Goal: Obtain resource: Download file/media

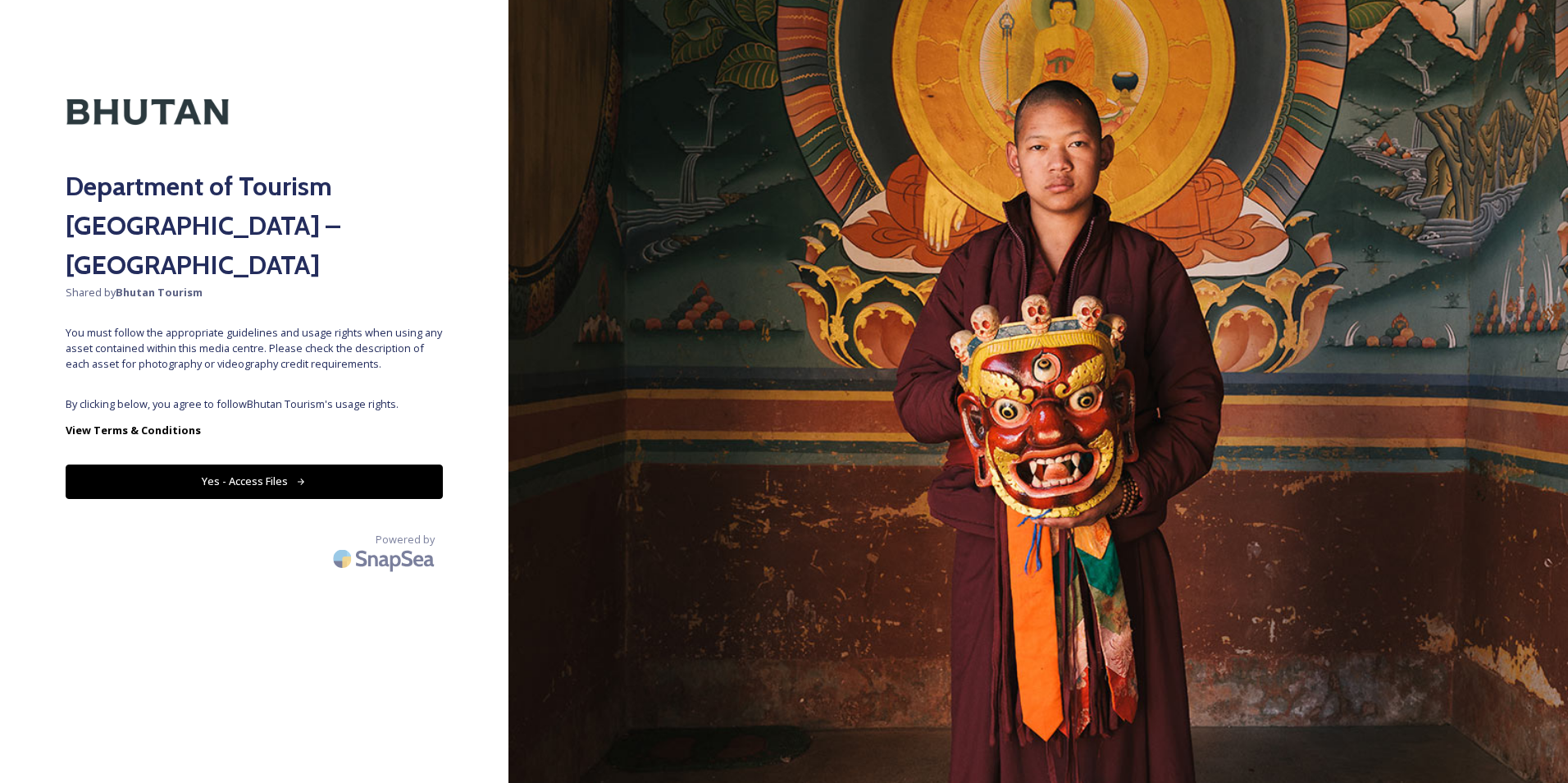
click at [257, 465] on button "Yes - Access Files" at bounding box center [254, 481] width 377 height 34
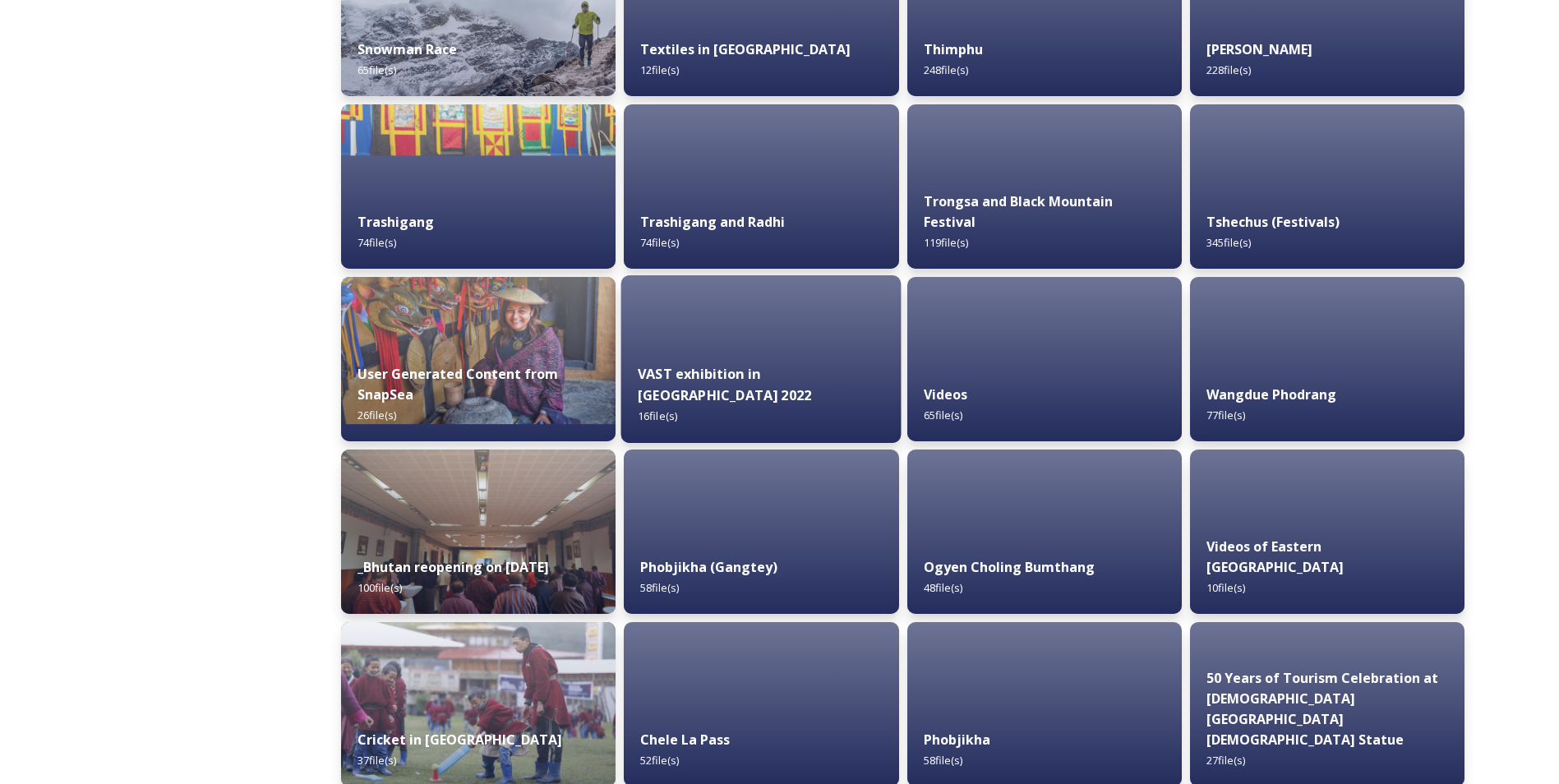
scroll to position [1561, 0]
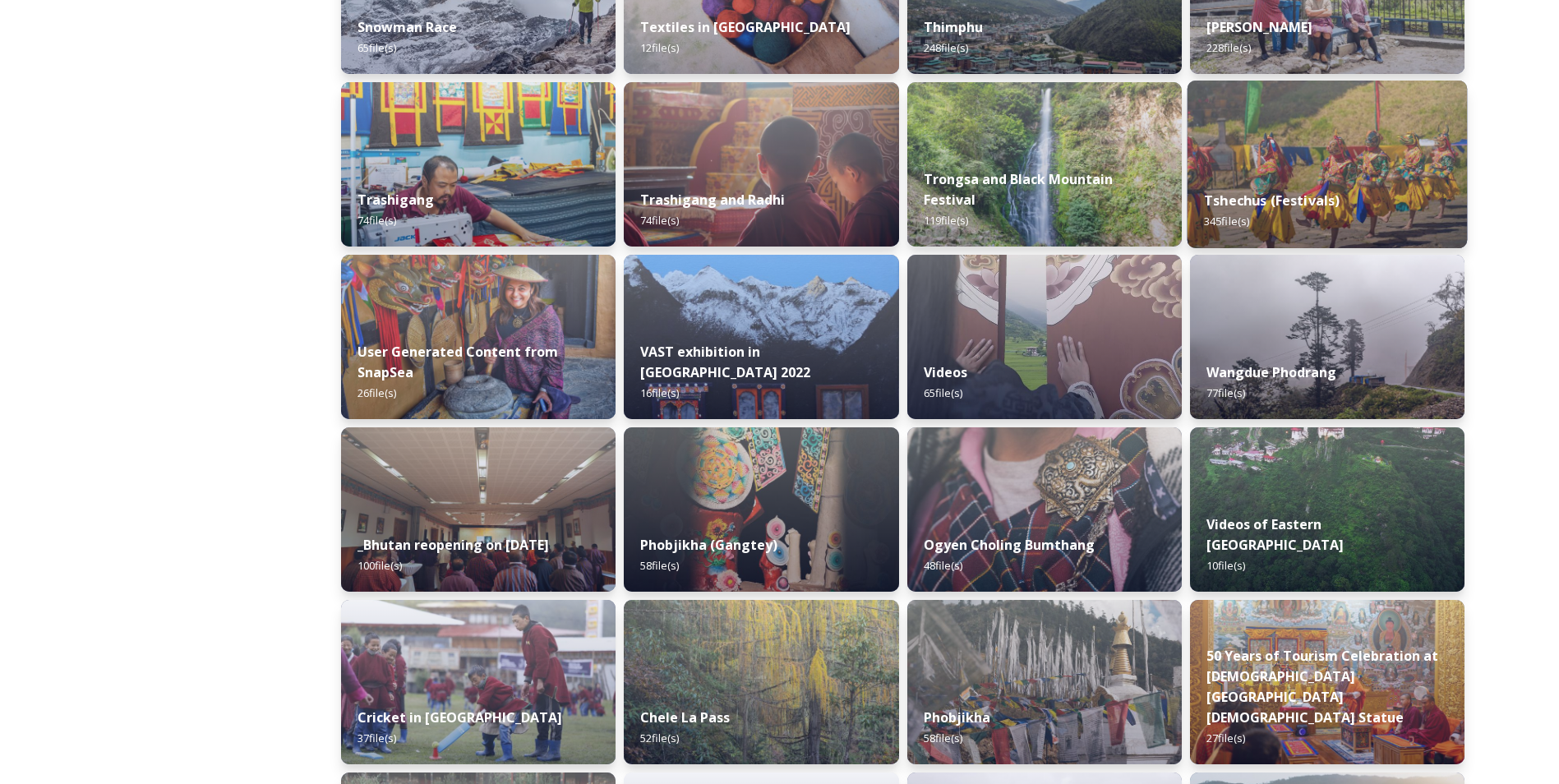
click at [1330, 173] on img at bounding box center [1326, 163] width 280 height 167
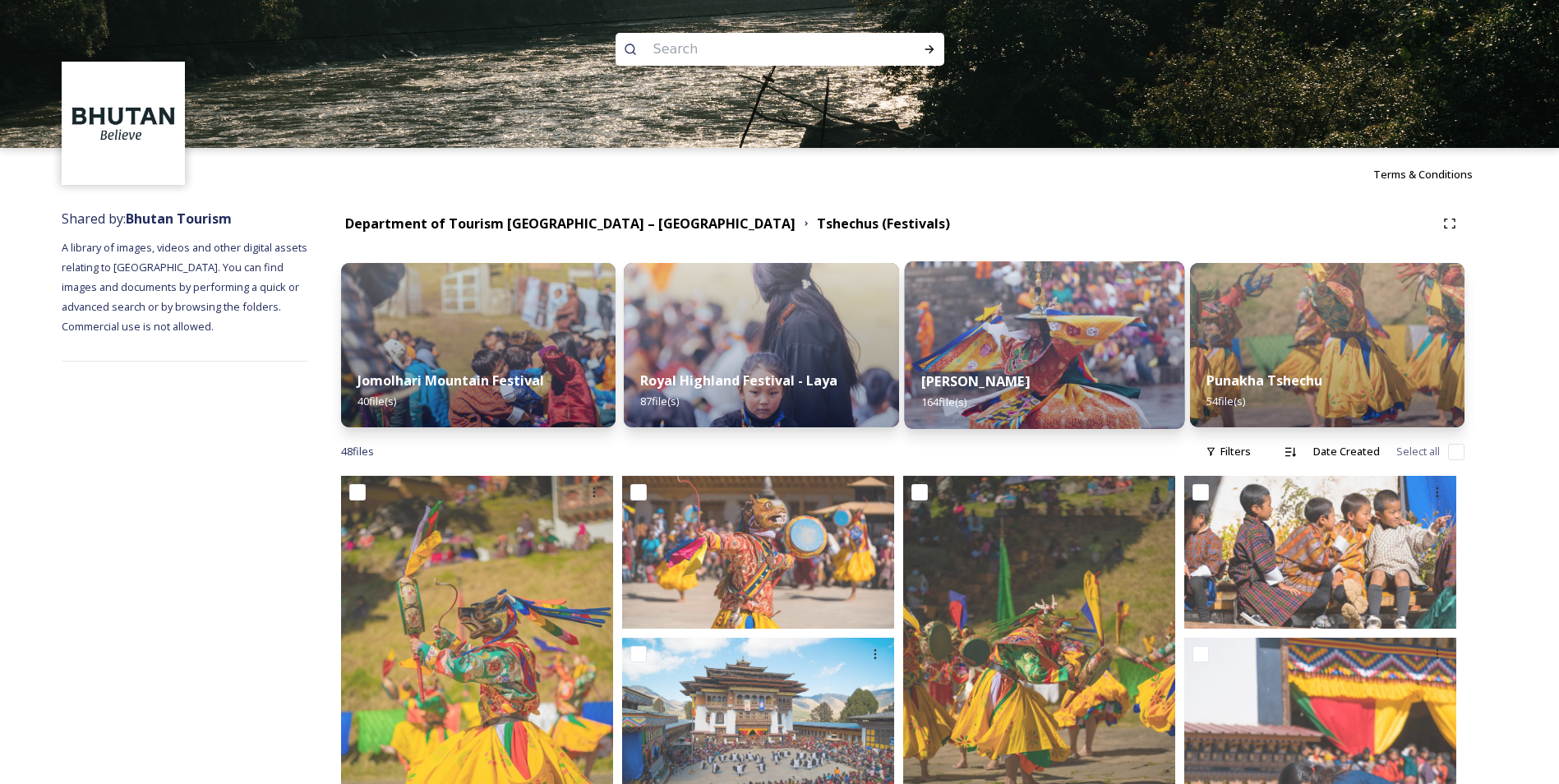
click at [1083, 363] on div "Thimphu Tshechu 164 file(s)" at bounding box center [1044, 392] width 280 height 75
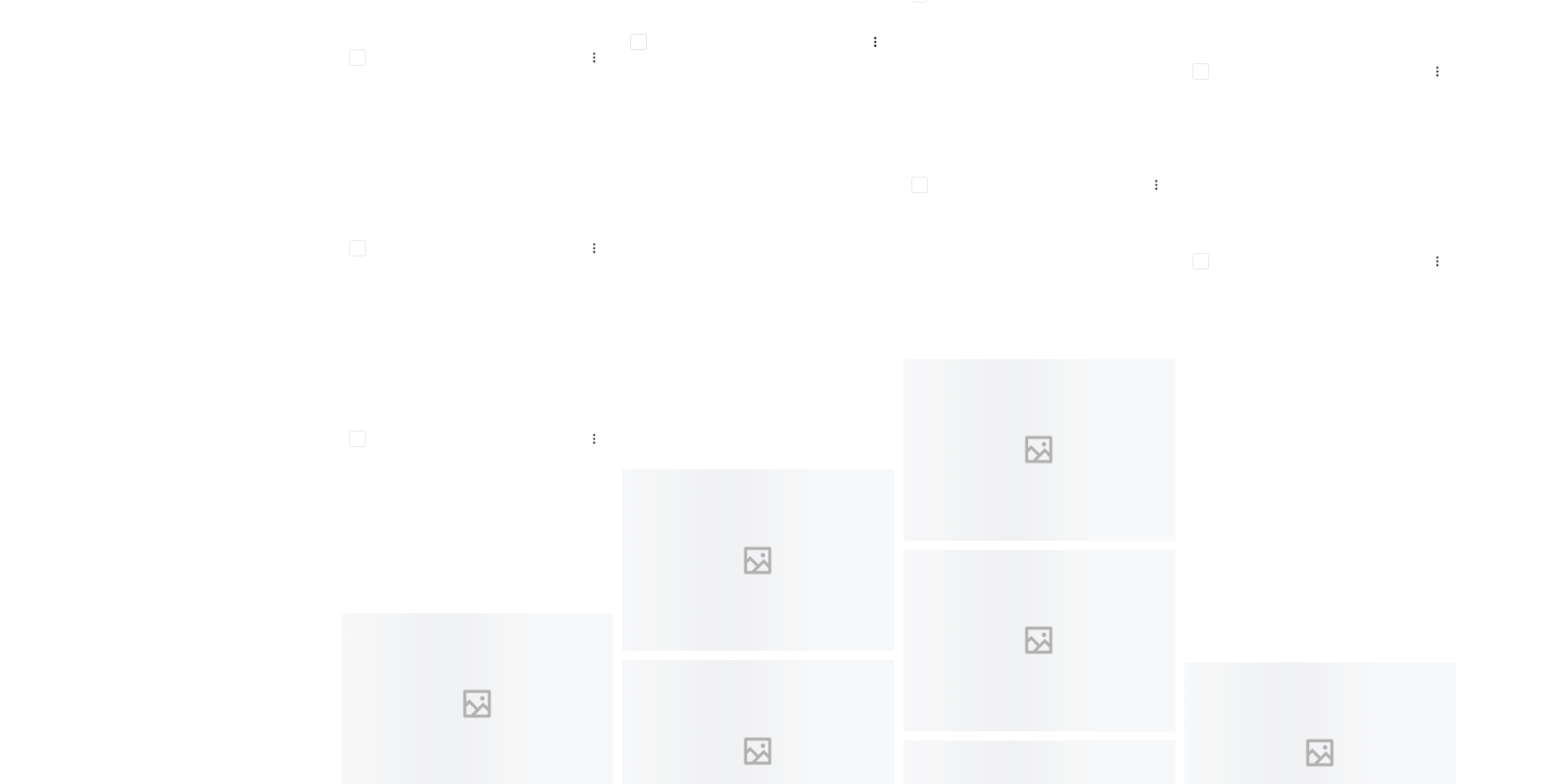
scroll to position [8379, 0]
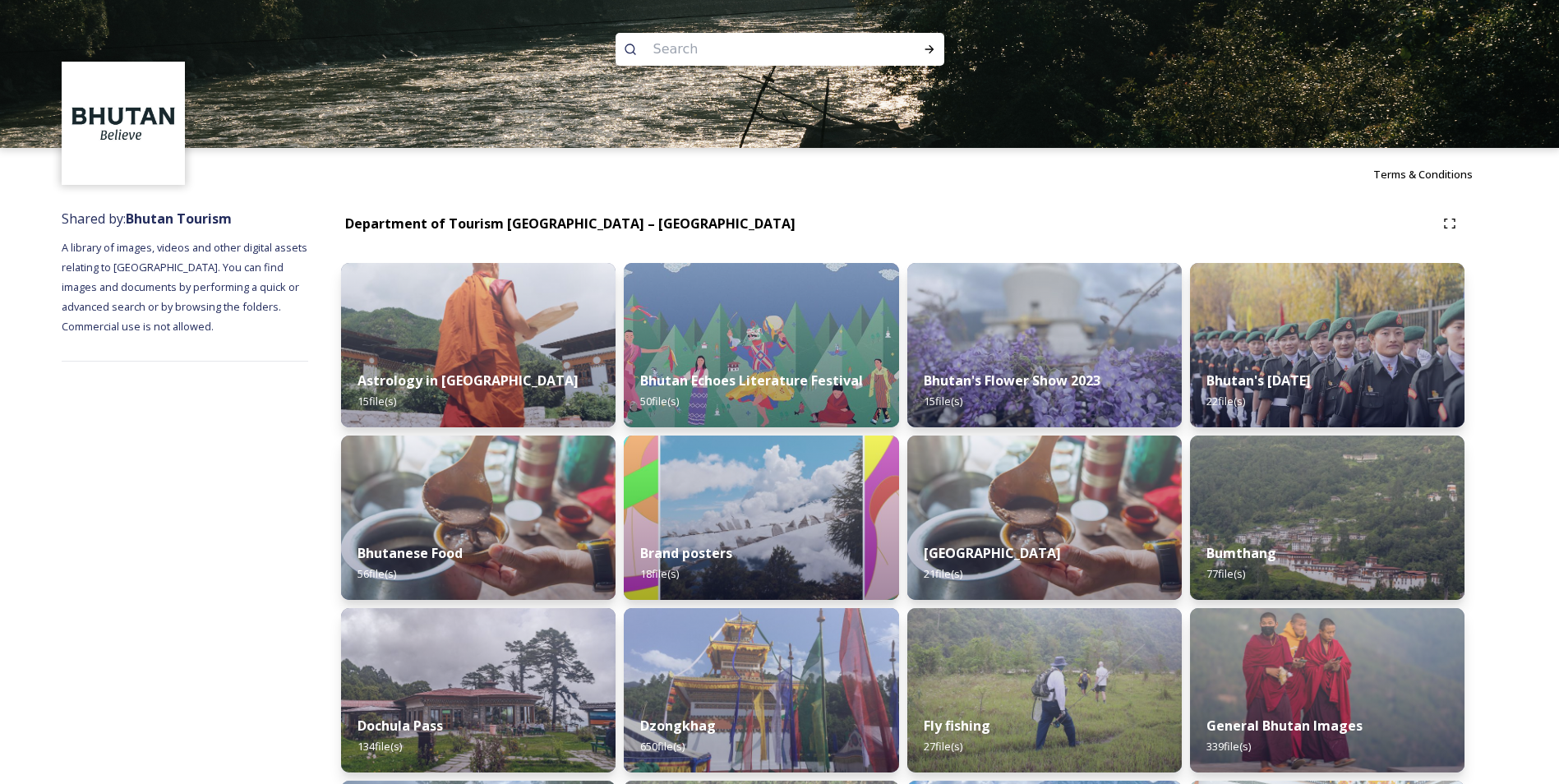
click at [660, 55] on input at bounding box center [757, 49] width 225 height 37
type input "d"
type input "paro"
click at [930, 54] on icon at bounding box center [929, 49] width 13 height 13
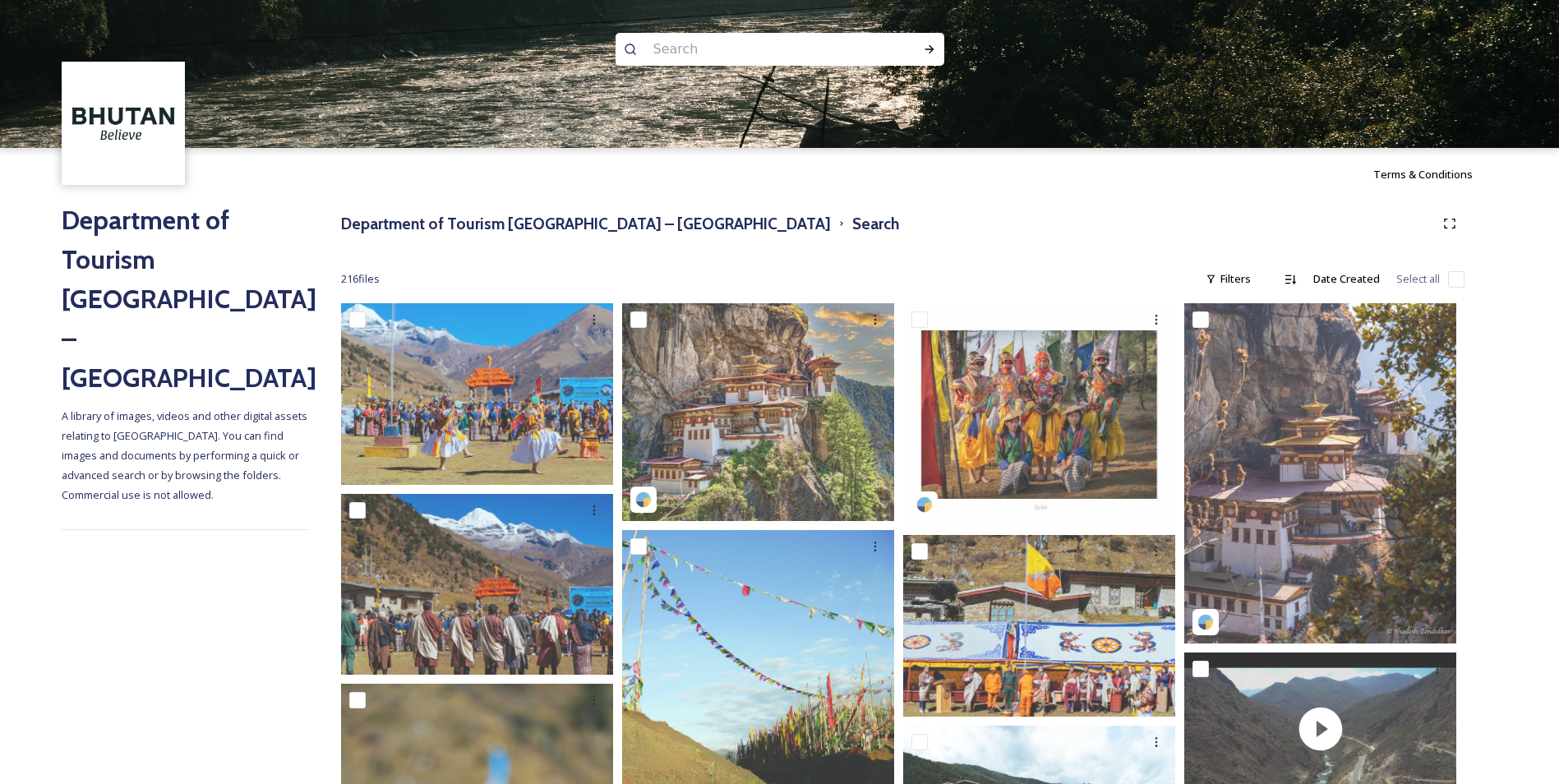
click at [699, 39] on input at bounding box center [757, 49] width 225 height 37
type input "thimphu"
click at [924, 49] on icon at bounding box center [929, 49] width 13 height 13
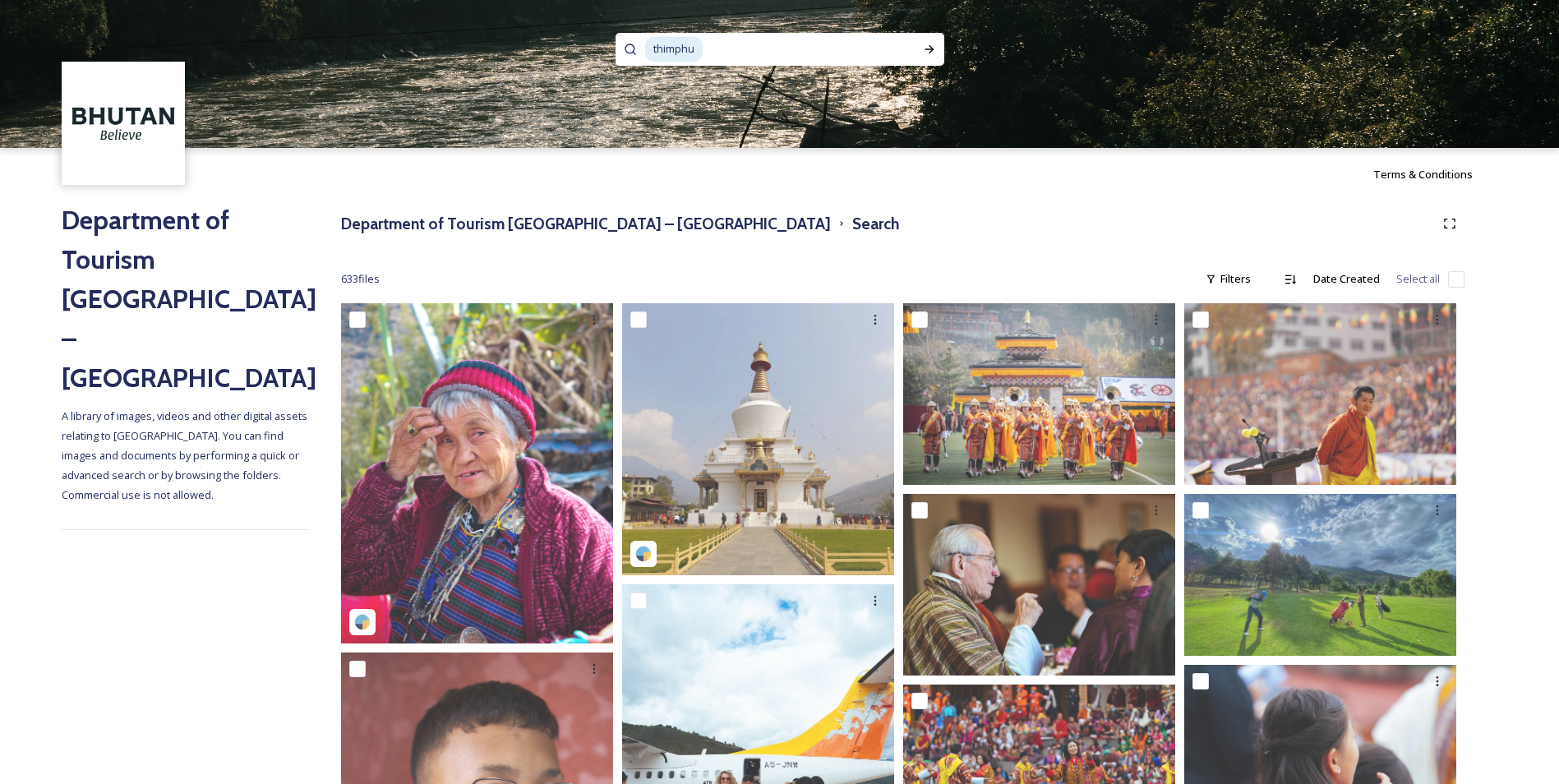
drag, startPoint x: 653, startPoint y: 72, endPoint x: 499, endPoint y: 94, distance: 155.6
click at [499, 94] on div "thimphu" at bounding box center [780, 73] width 1559 height 147
type input "t"
type input "bhuddha"
type input "punkaha"
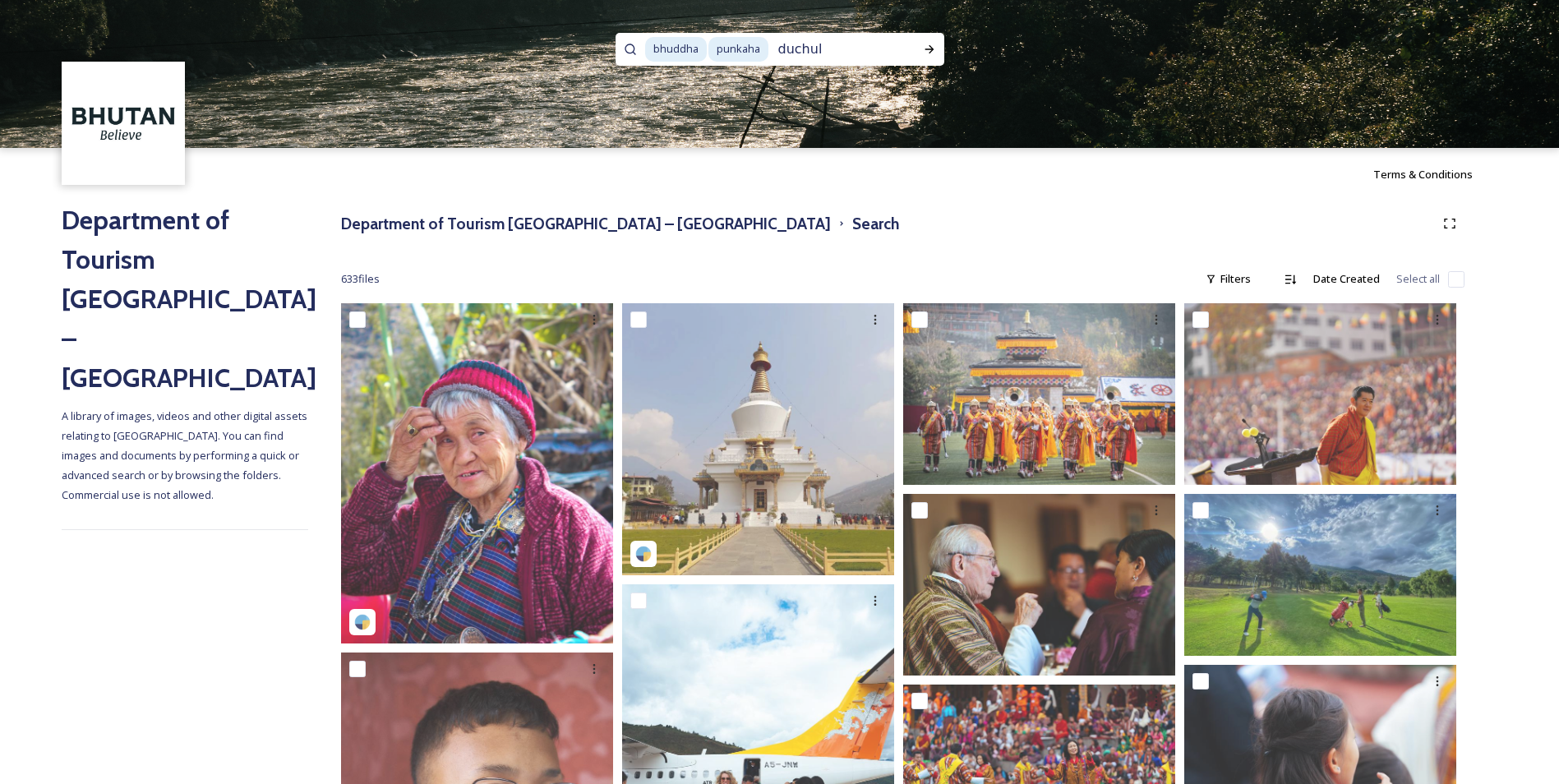
type input "duchula"
click at [929, 49] on icon at bounding box center [929, 49] width 13 height 13
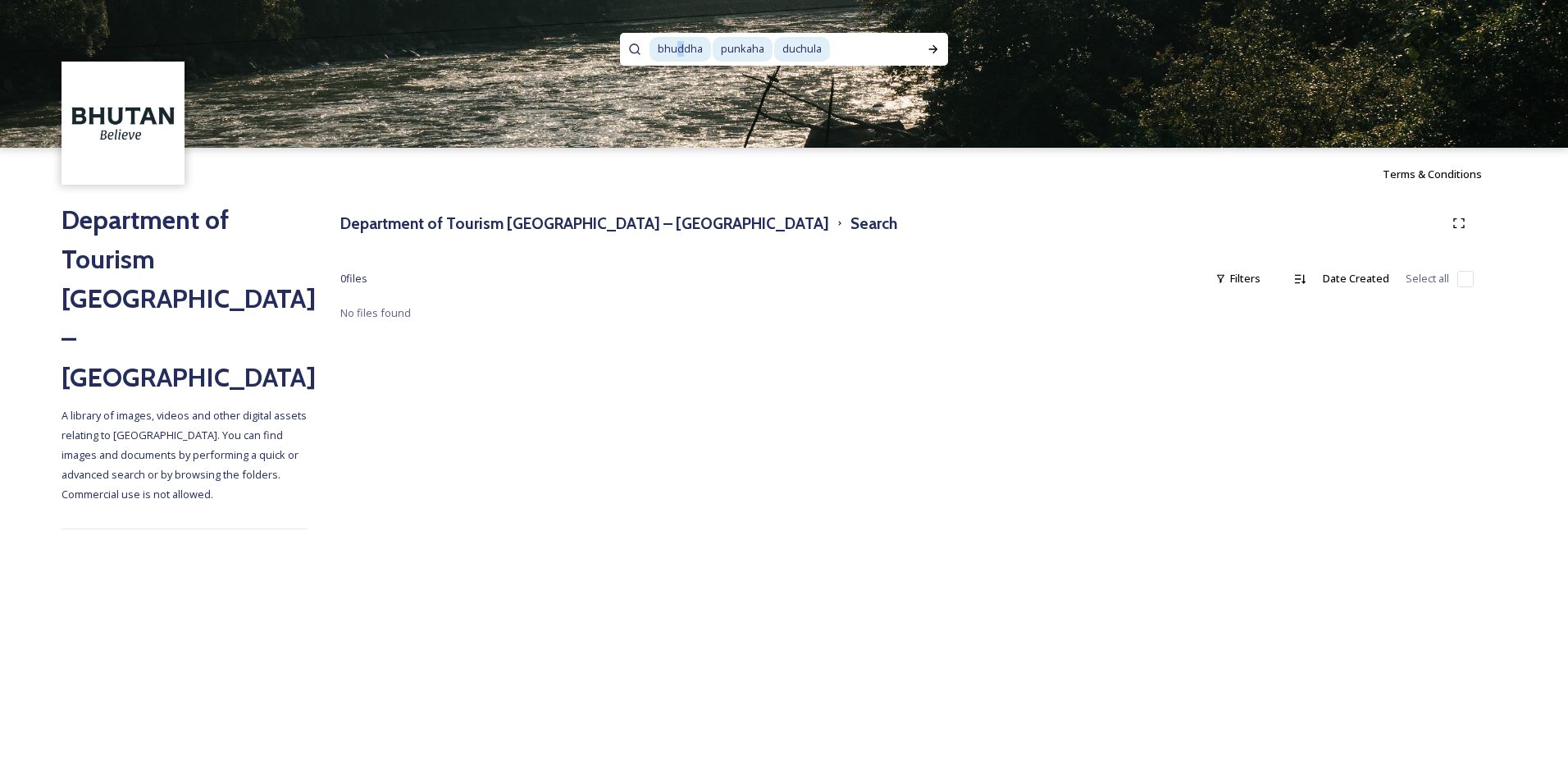
scroll to position [2, 0]
drag, startPoint x: 701, startPoint y: 45, endPoint x: 585, endPoint y: 63, distance: 117.4
click at [585, 63] on div "bhuddha punkaha duchula" at bounding box center [784, 73] width 1568 height 147
click at [931, 58] on div "Run Search" at bounding box center [933, 49] width 30 height 30
drag, startPoint x: 832, startPoint y: 50, endPoint x: 631, endPoint y: 60, distance: 201.2
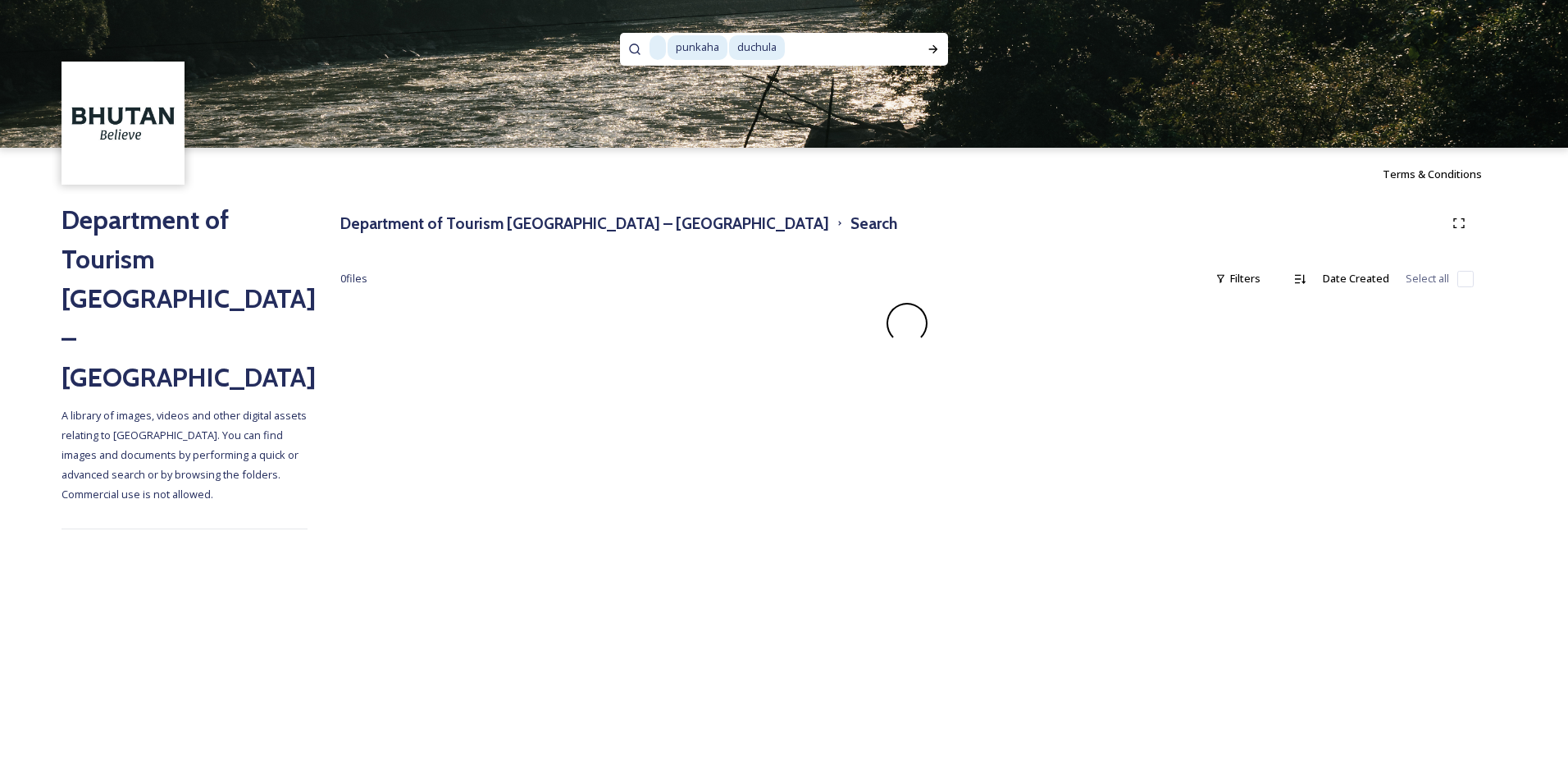
click at [631, 60] on div "punkaha duchula" at bounding box center [784, 48] width 328 height 33
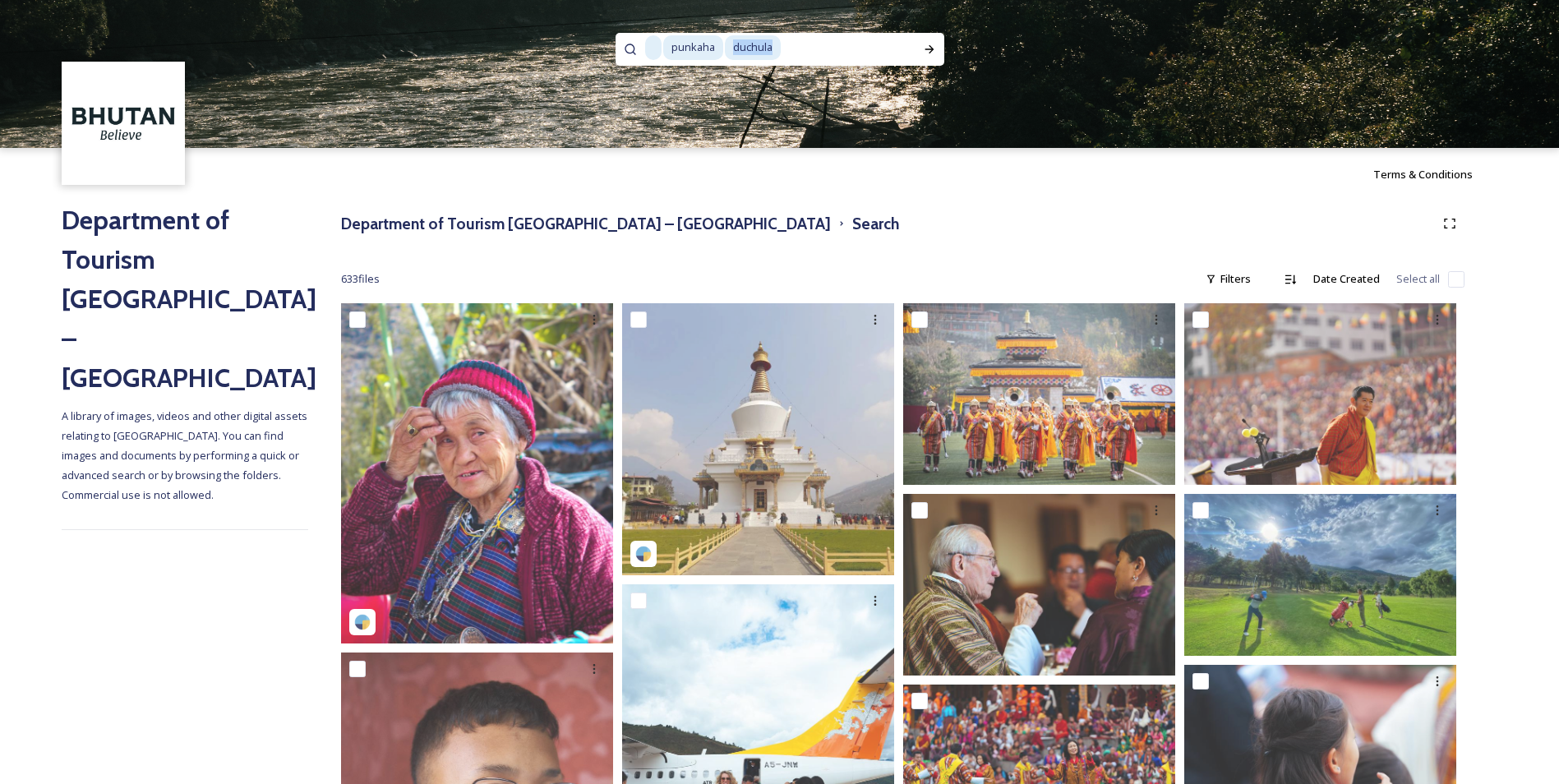
drag, startPoint x: 773, startPoint y: 49, endPoint x: 696, endPoint y: 50, distance: 77.0
click at [696, 50] on div "punkaha duchula" at bounding box center [780, 49] width 269 height 33
click at [931, 45] on icon at bounding box center [929, 49] width 13 height 13
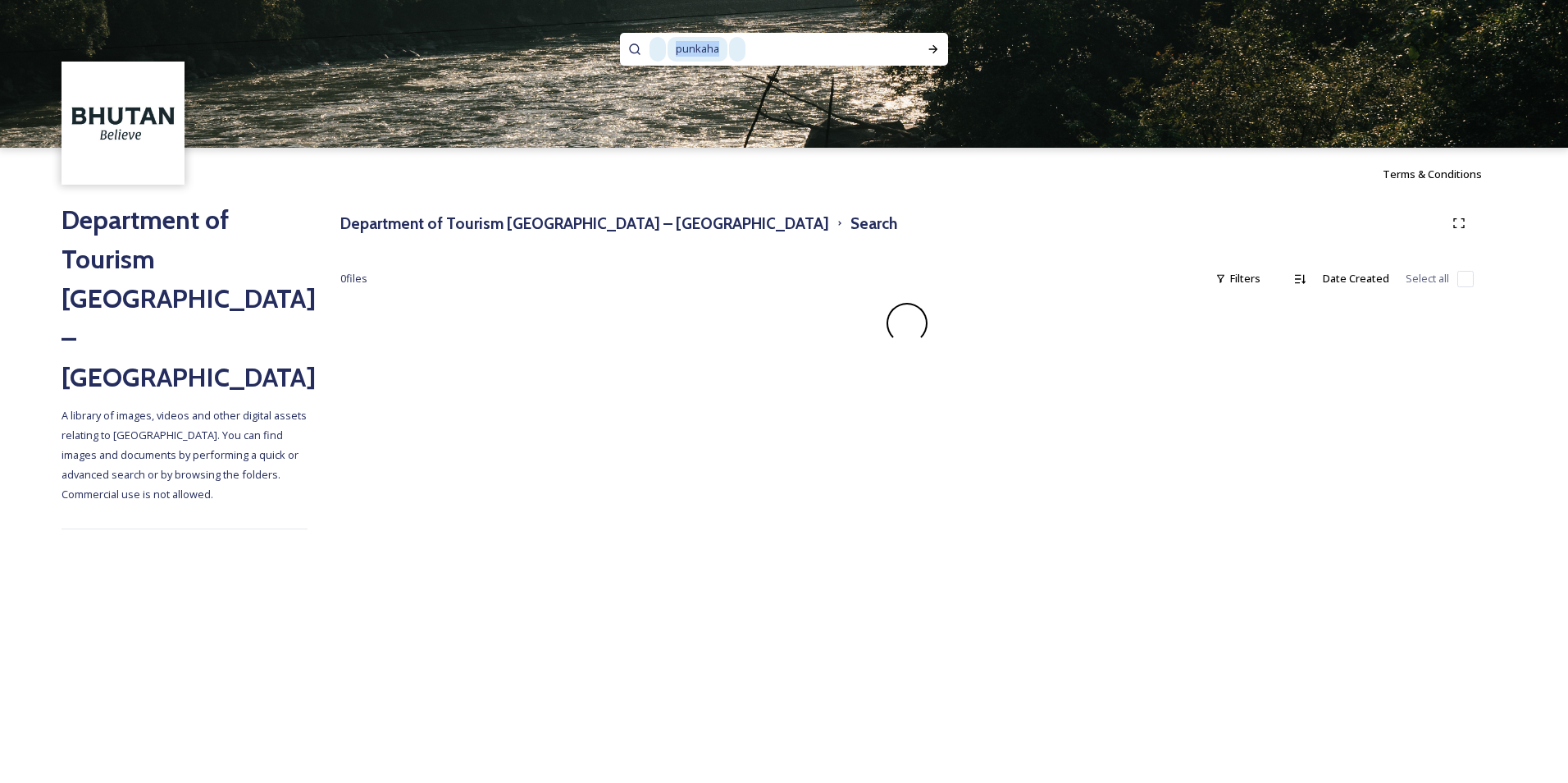
drag, startPoint x: 348, startPoint y: 27, endPoint x: 387, endPoint y: 10, distance: 42.5
click at [338, 25] on div "punkaha" at bounding box center [784, 73] width 1568 height 147
drag, startPoint x: 789, startPoint y: 38, endPoint x: 694, endPoint y: 34, distance: 95.1
click at [695, 34] on div at bounding box center [775, 48] width 252 height 33
type input "d"
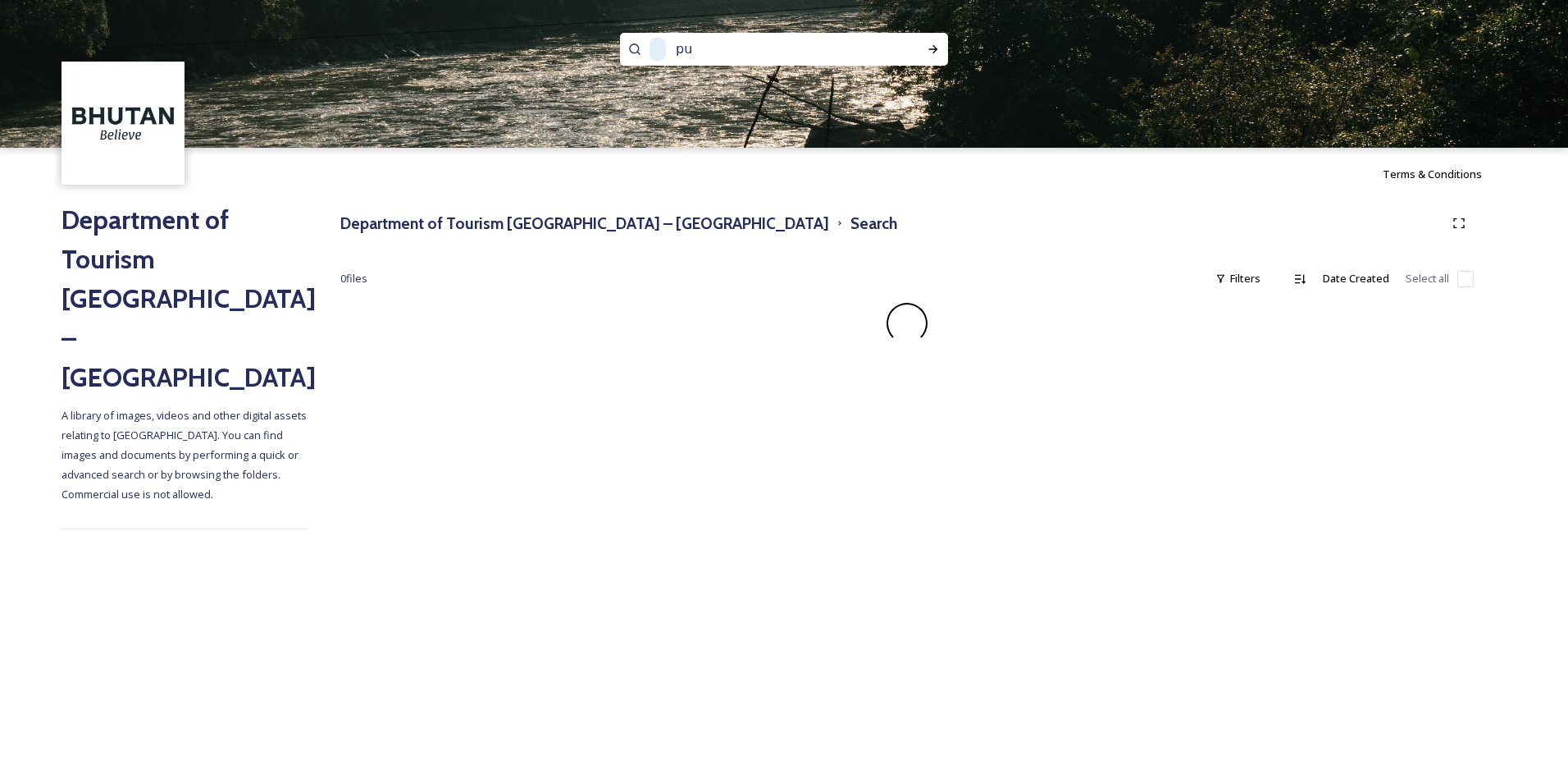
type input "p"
type input "b"
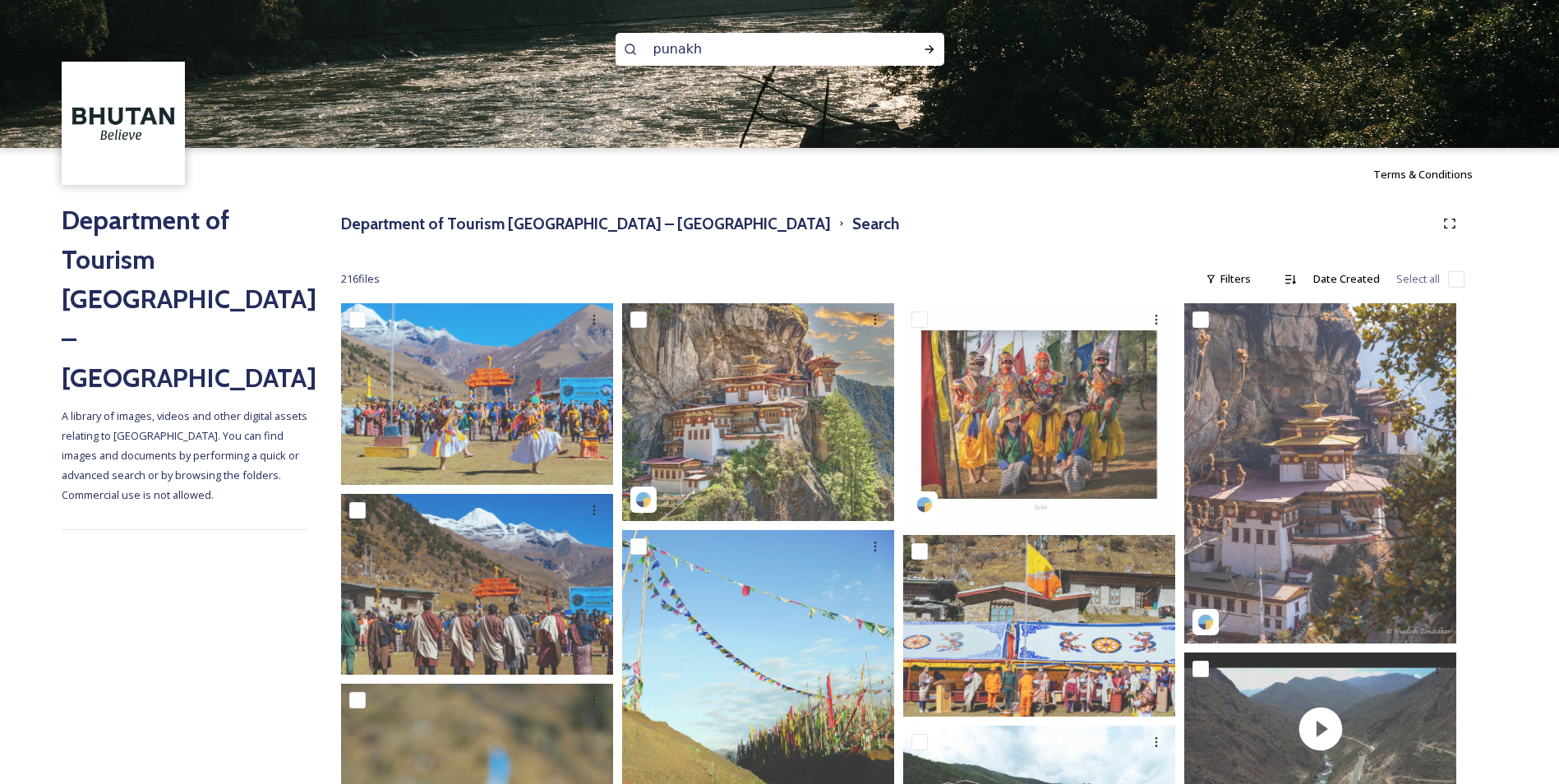
type input "punakha"
click at [934, 45] on icon at bounding box center [929, 49] width 13 height 13
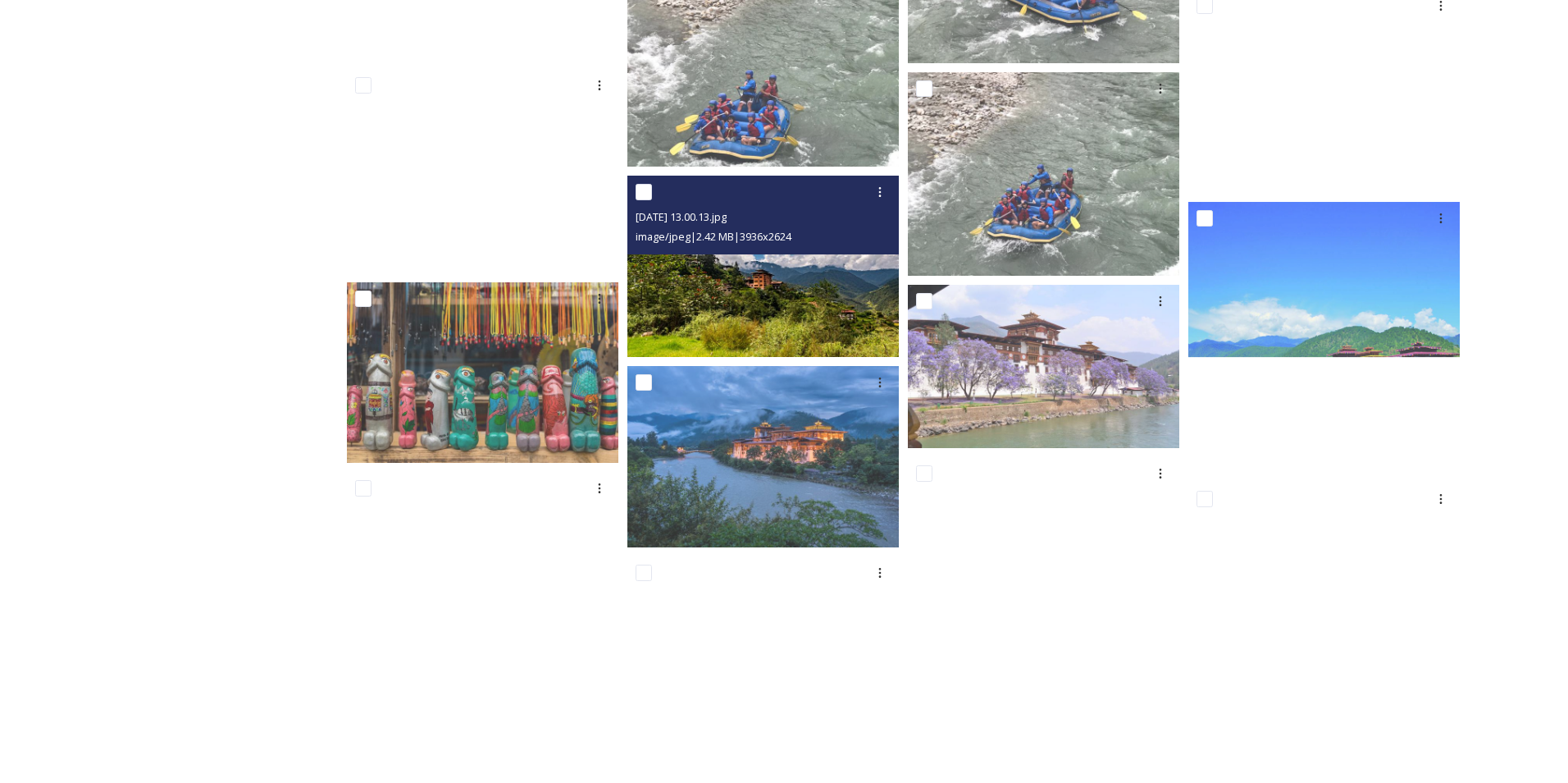
scroll to position [1675, 0]
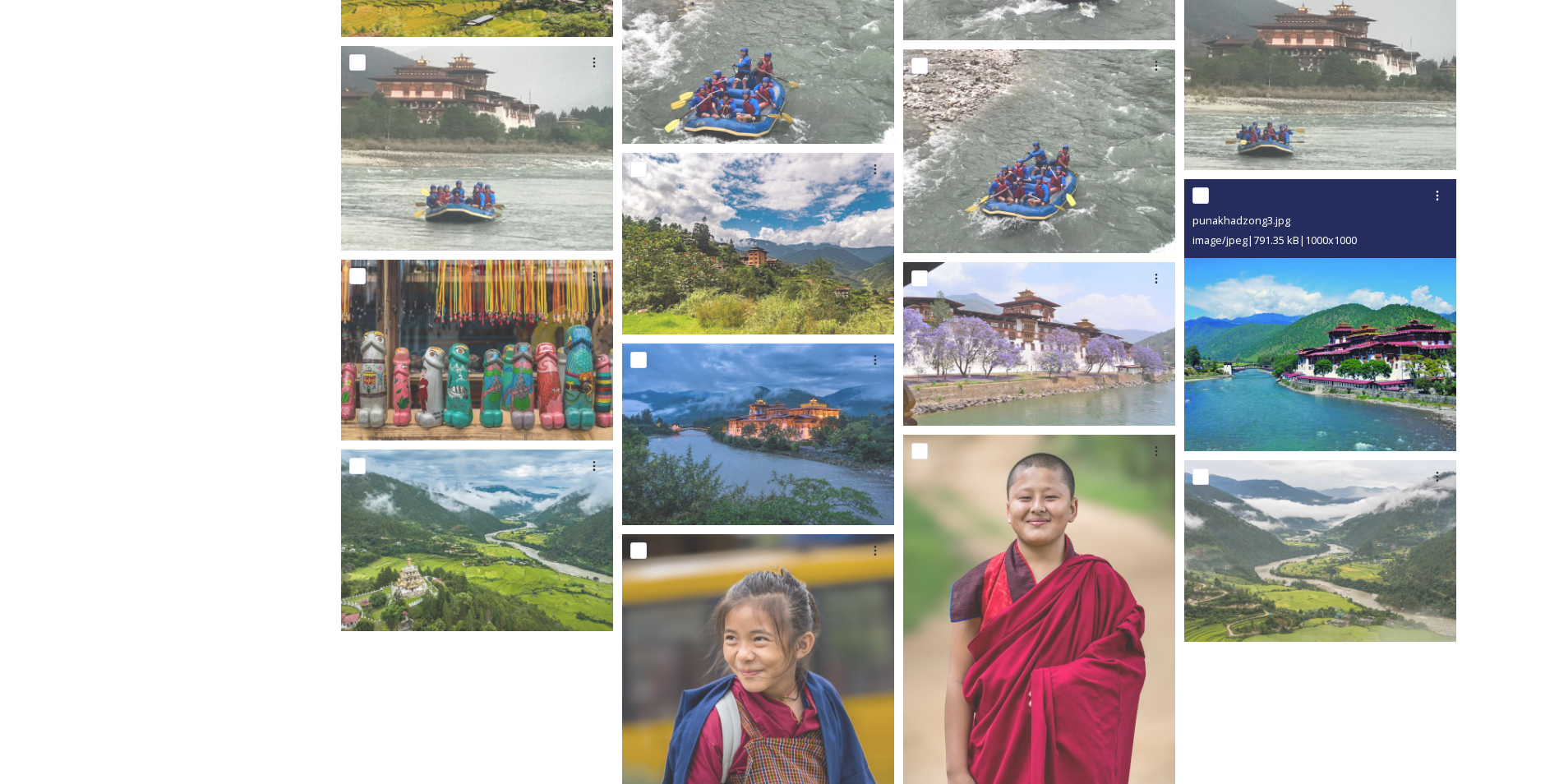
click at [1309, 377] on img at bounding box center [1320, 315] width 272 height 272
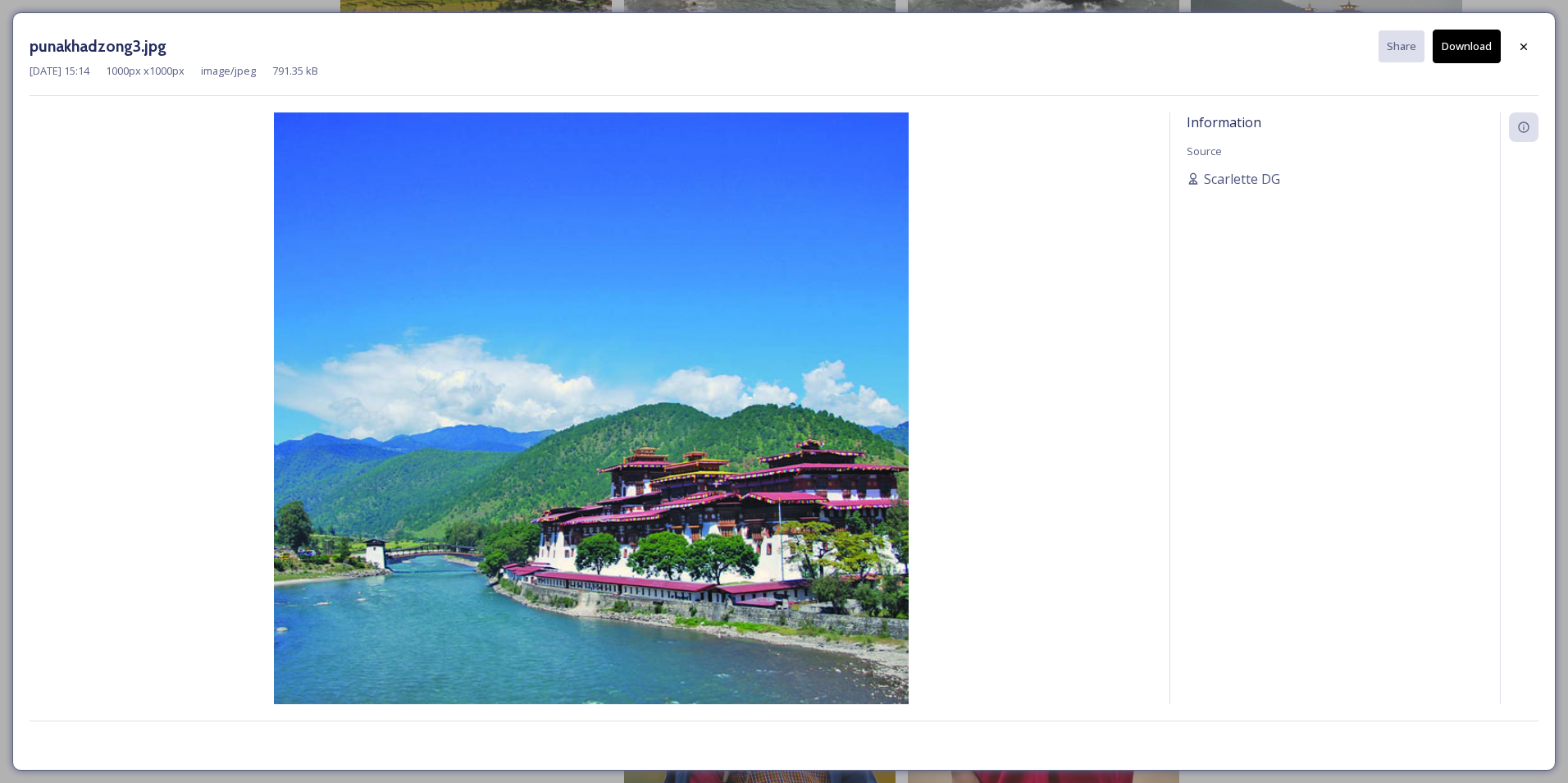
click at [1287, 384] on div "Information Source [PERSON_NAME]" at bounding box center [1335, 408] width 330 height 591
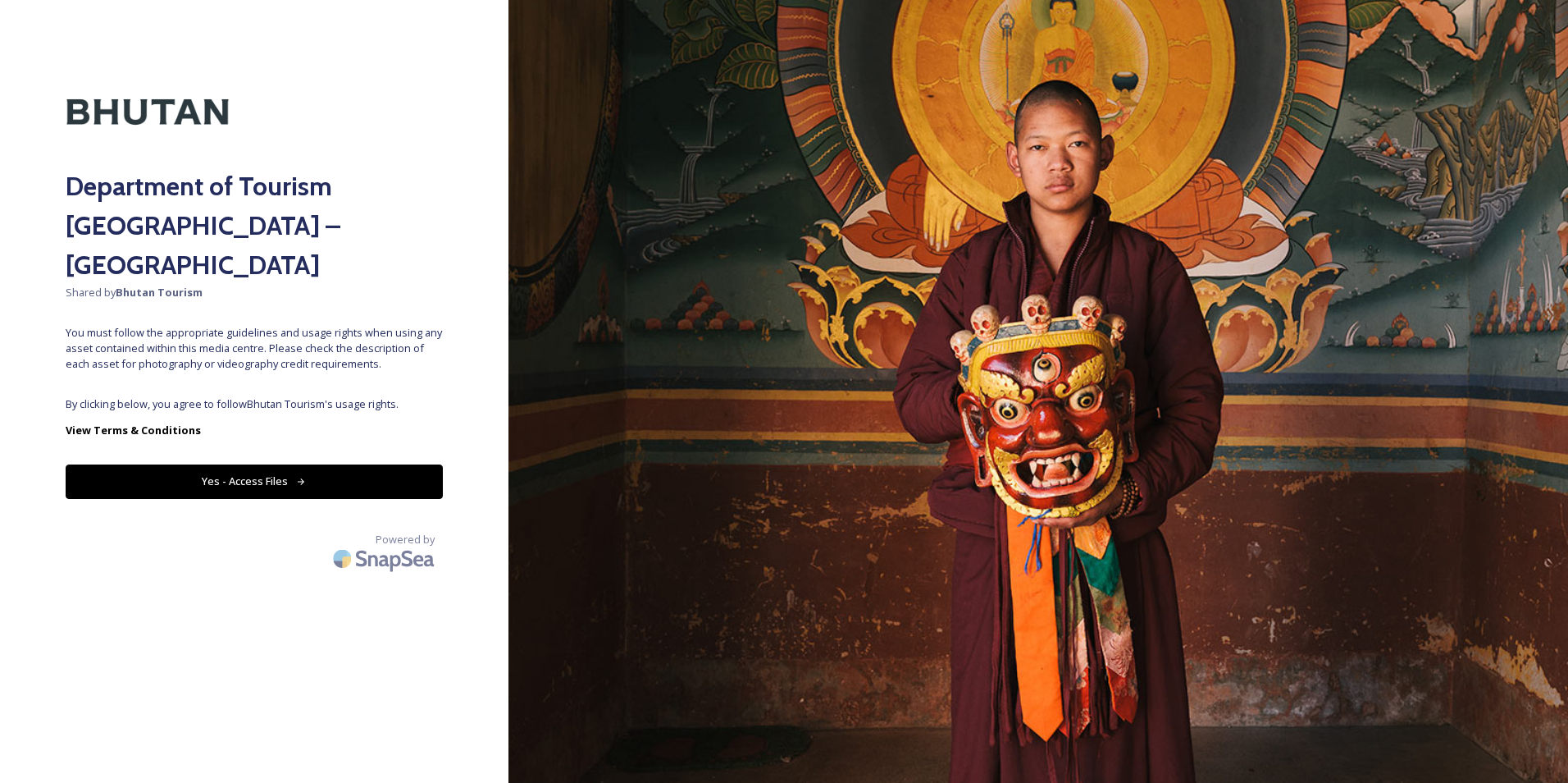
click at [258, 465] on button "Yes - Access Files" at bounding box center [254, 481] width 377 height 34
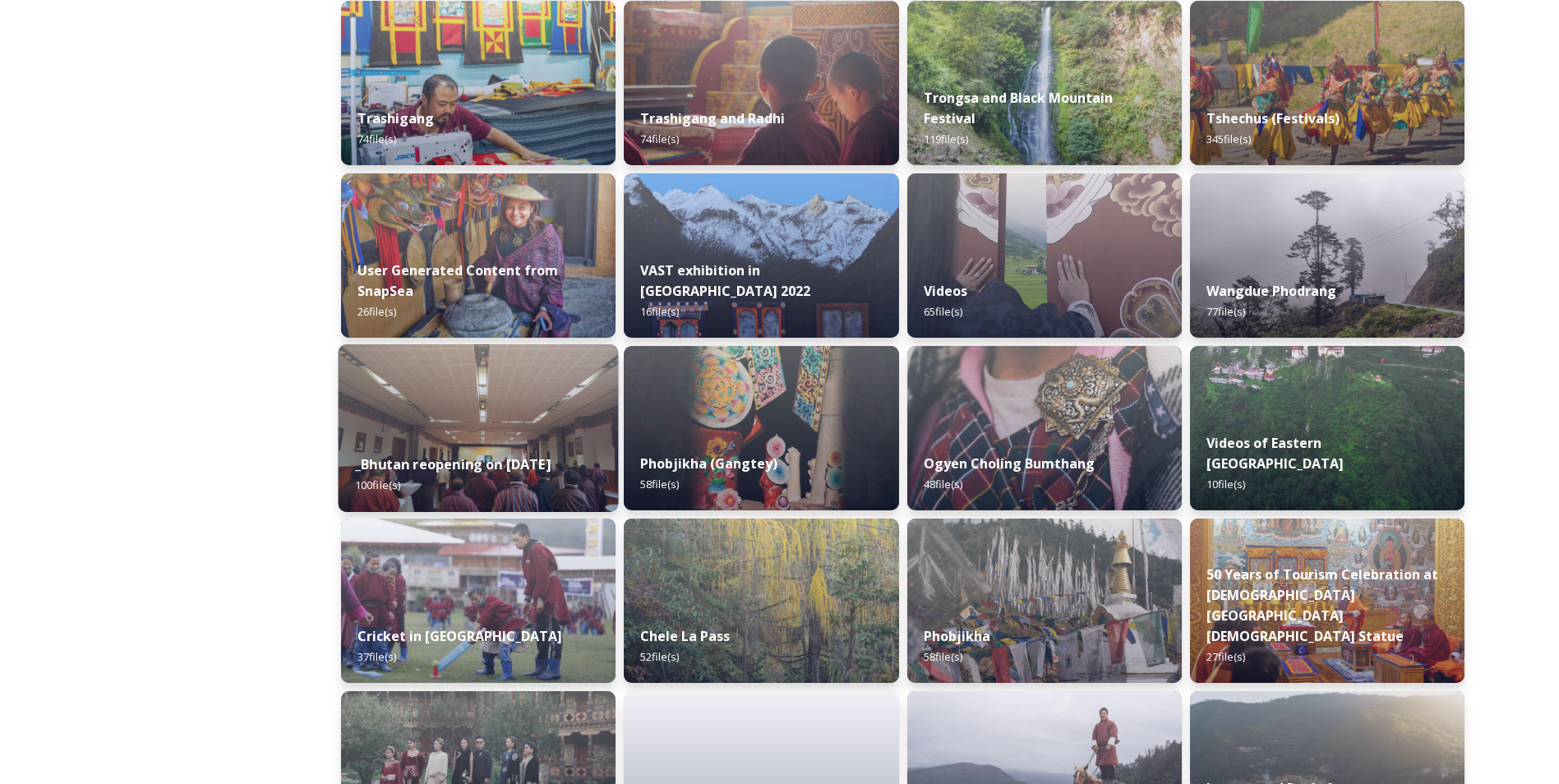
scroll to position [1643, 0]
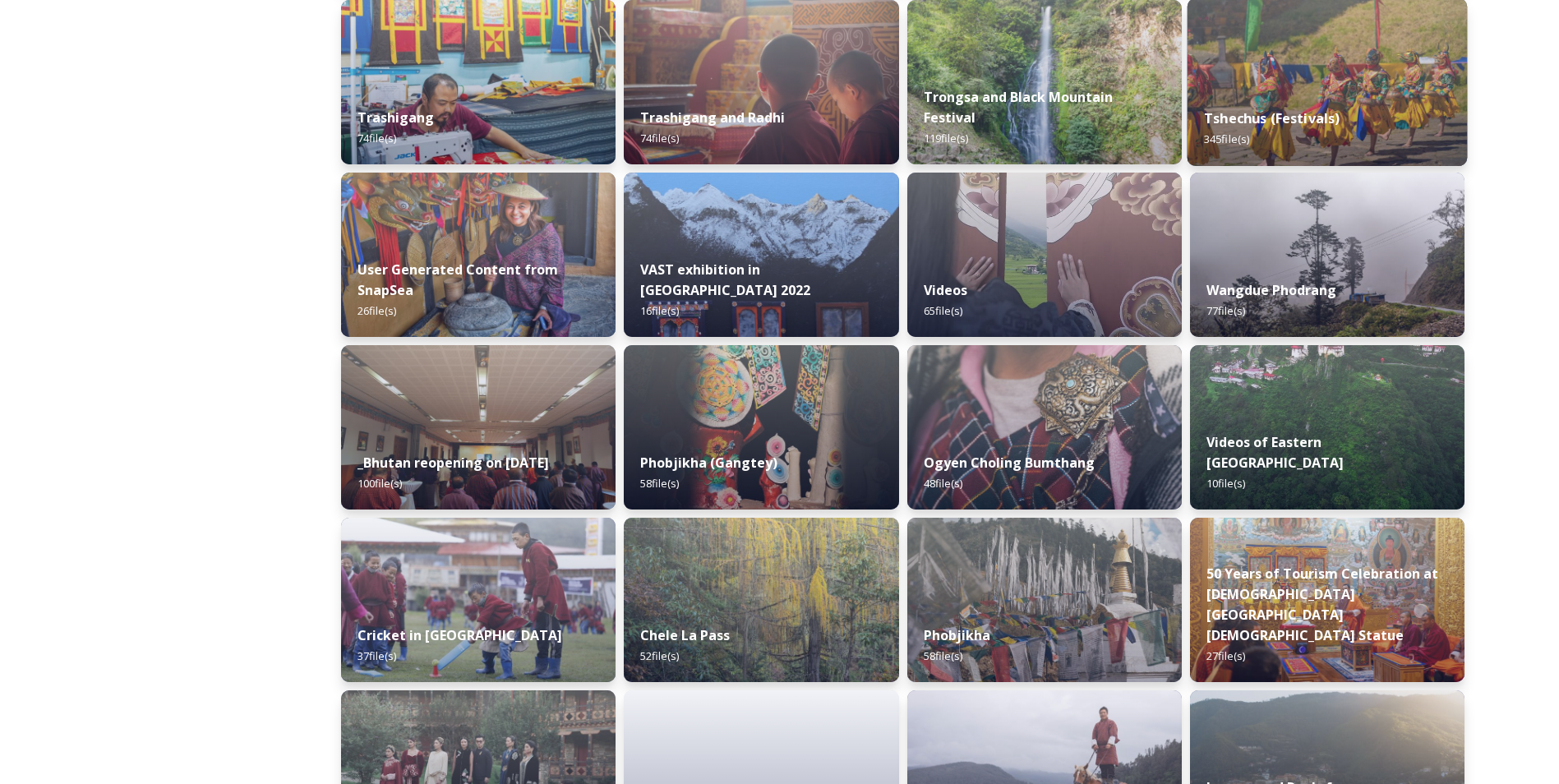
click at [1339, 87] on img at bounding box center [1326, 81] width 280 height 167
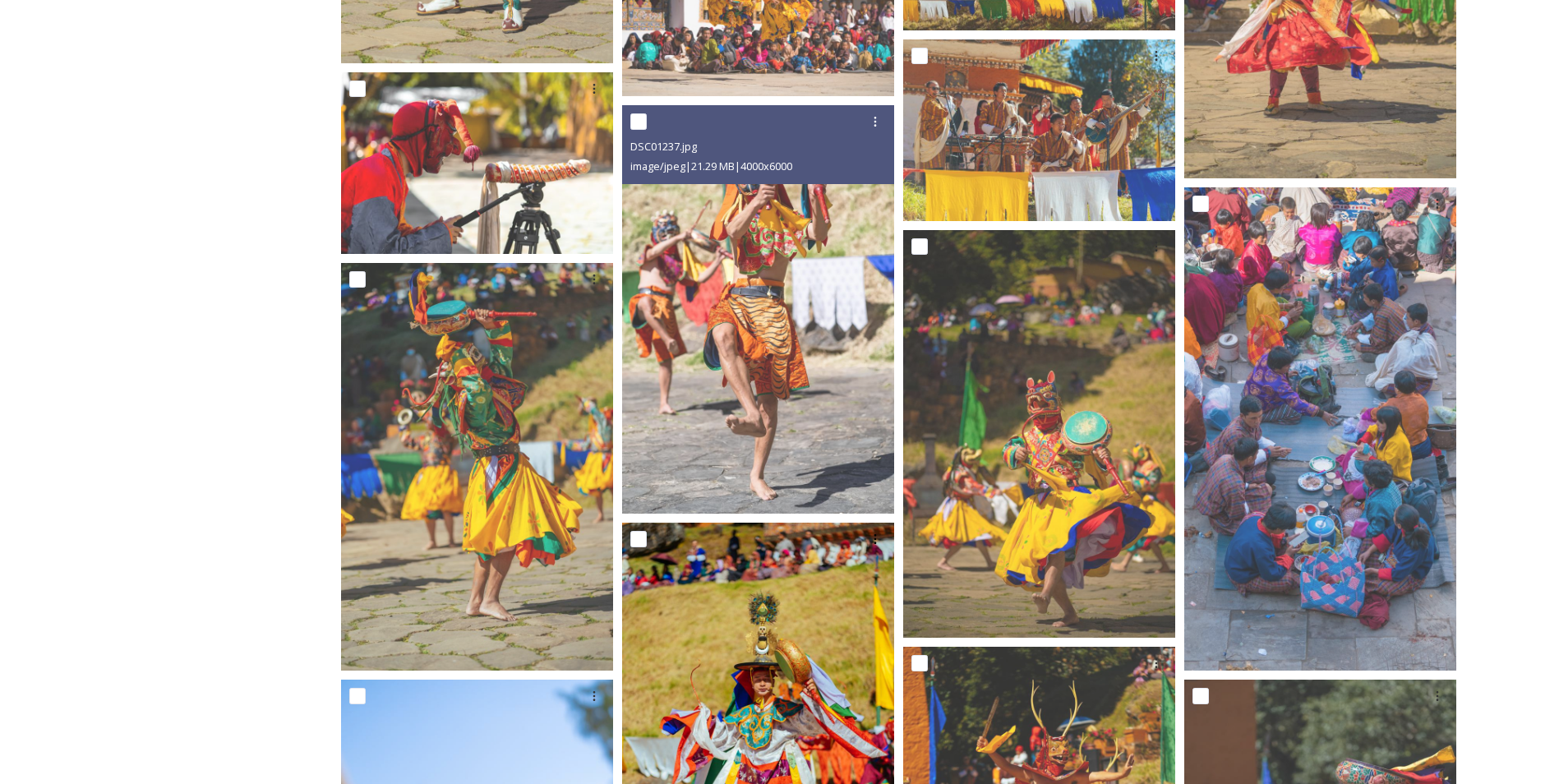
scroll to position [2546, 0]
